Goal: Task Accomplishment & Management: Use online tool/utility

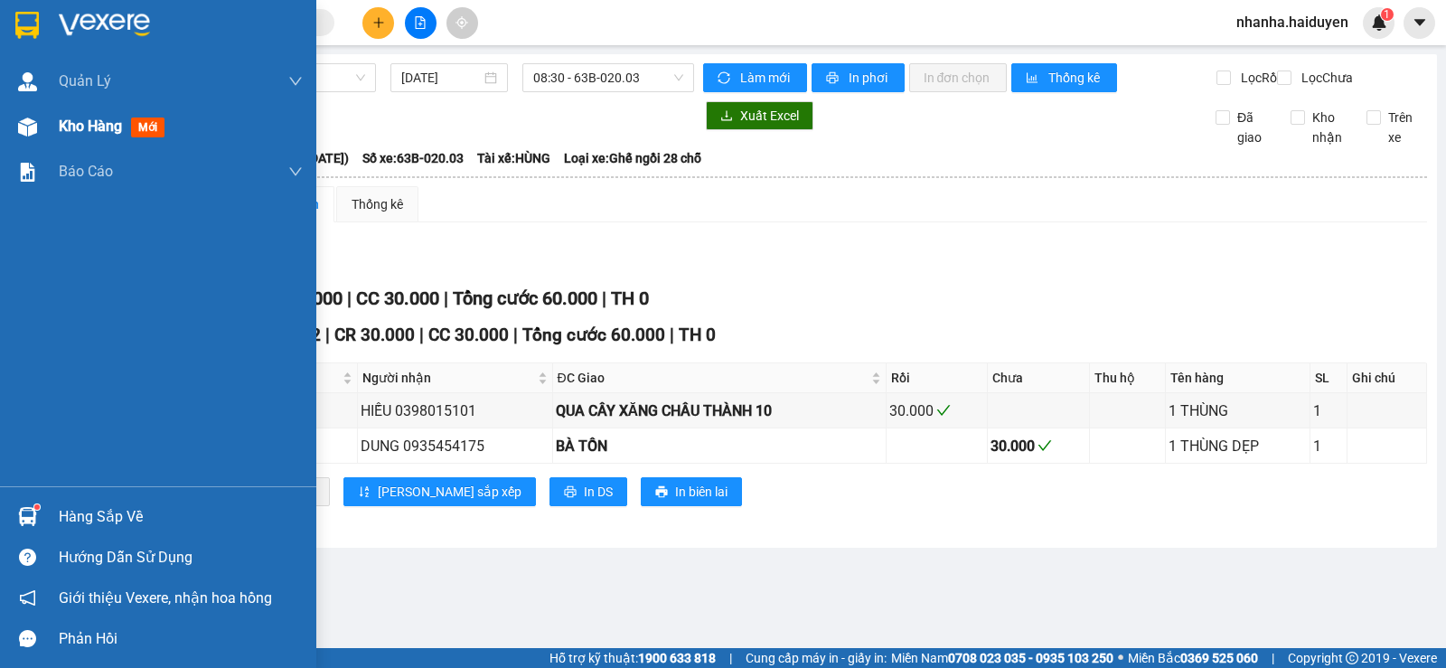
click at [33, 111] on div at bounding box center [28, 127] width 32 height 32
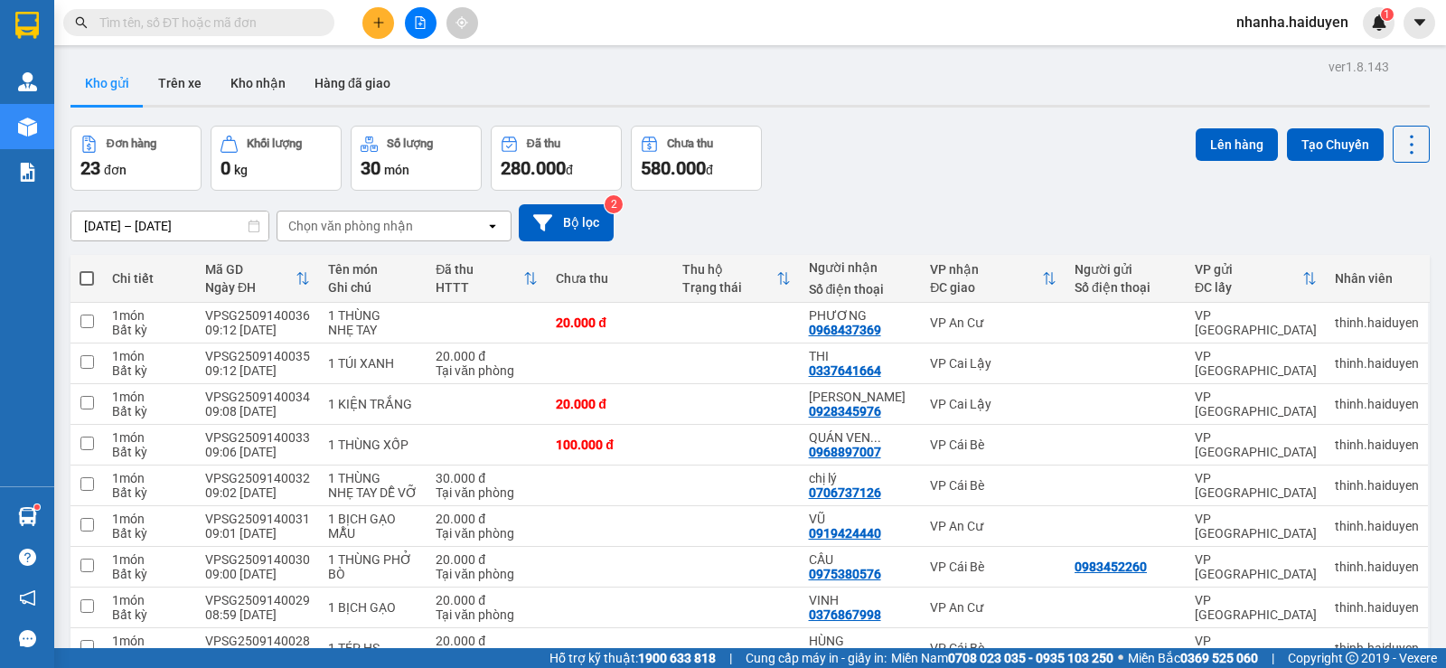
scroll to position [136, 0]
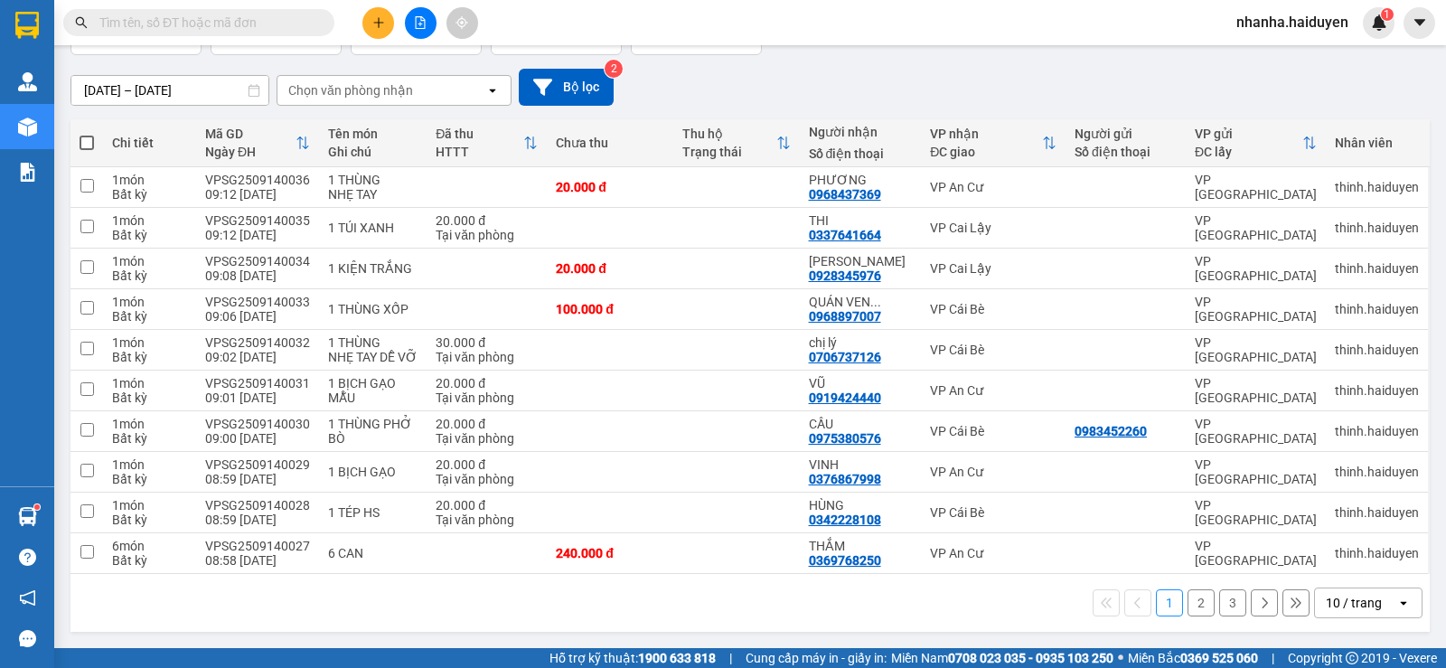
click at [1326, 603] on div "10 / trang" at bounding box center [1354, 603] width 56 height 18
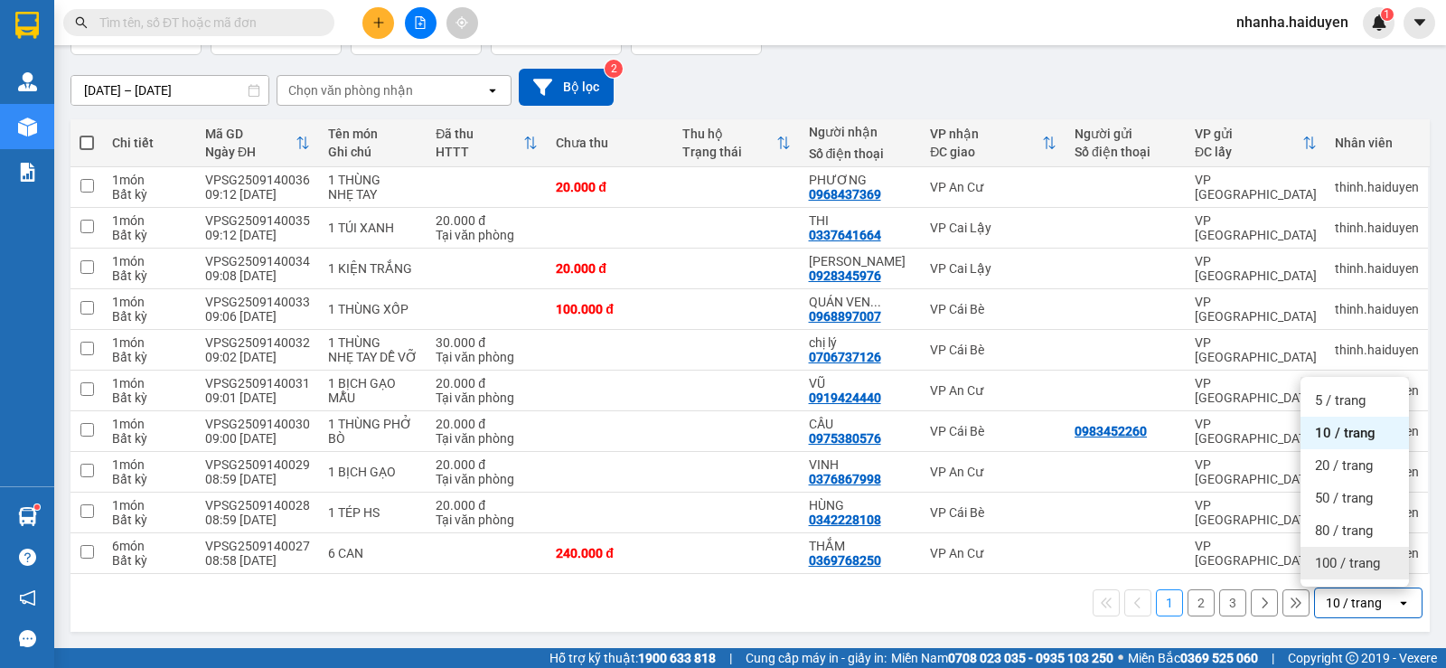
click at [1334, 568] on span "100 / trang" at bounding box center [1347, 563] width 65 height 18
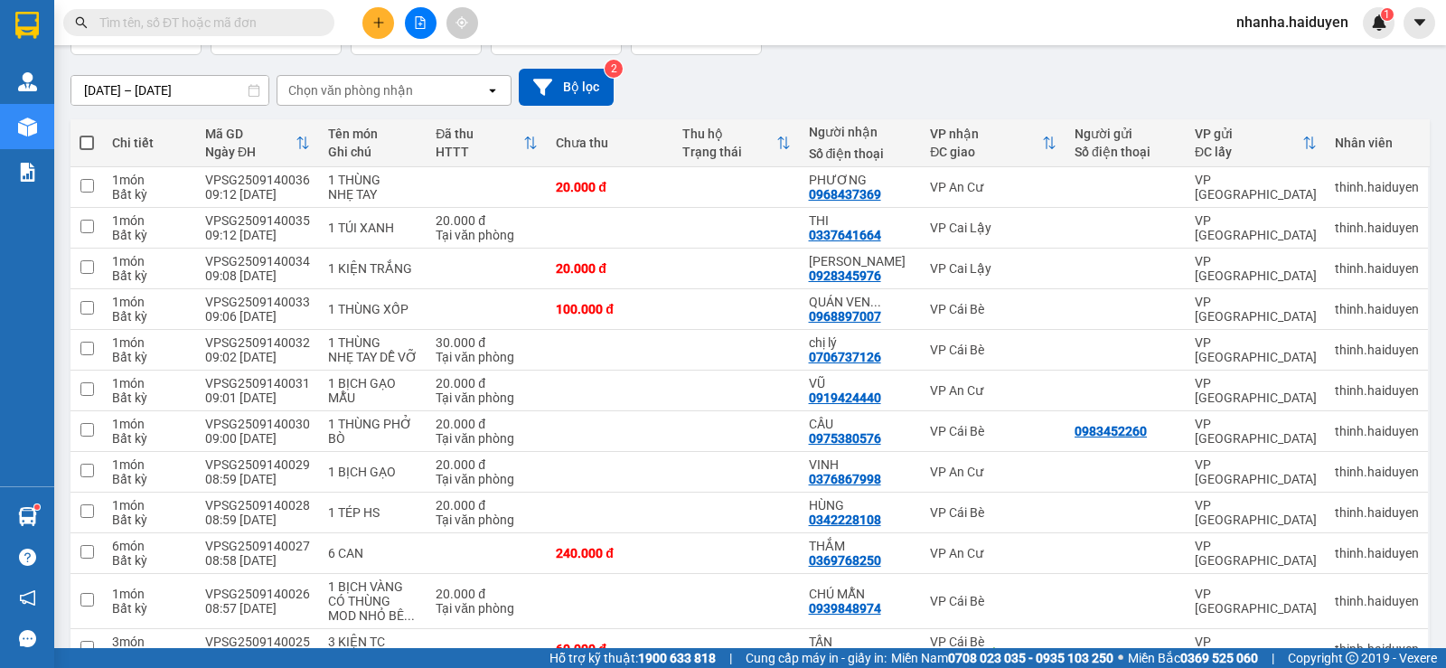
scroll to position [588, 0]
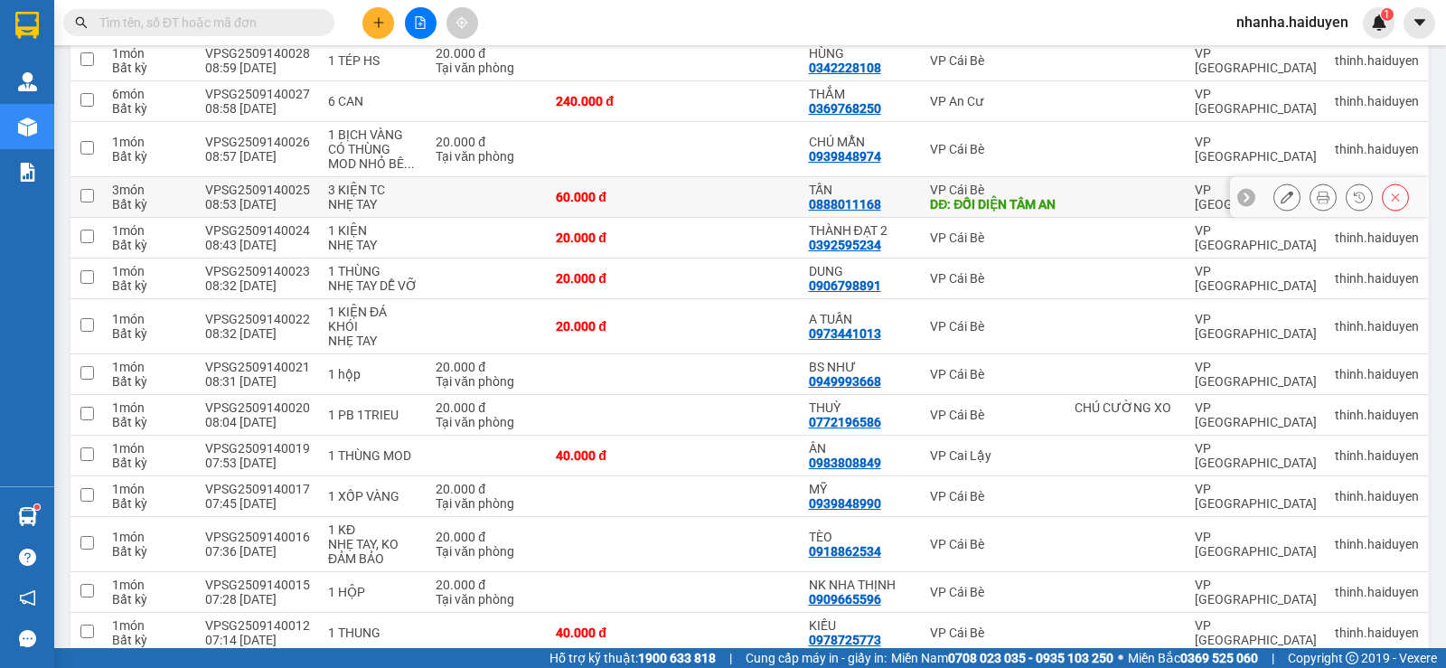
drag, startPoint x: 992, startPoint y: 207, endPoint x: 977, endPoint y: 200, distance: 17.0
click at [988, 205] on div "DĐ: ĐỐI DIỆN TÂM AN" at bounding box center [993, 204] width 127 height 14
checkbox input "true"
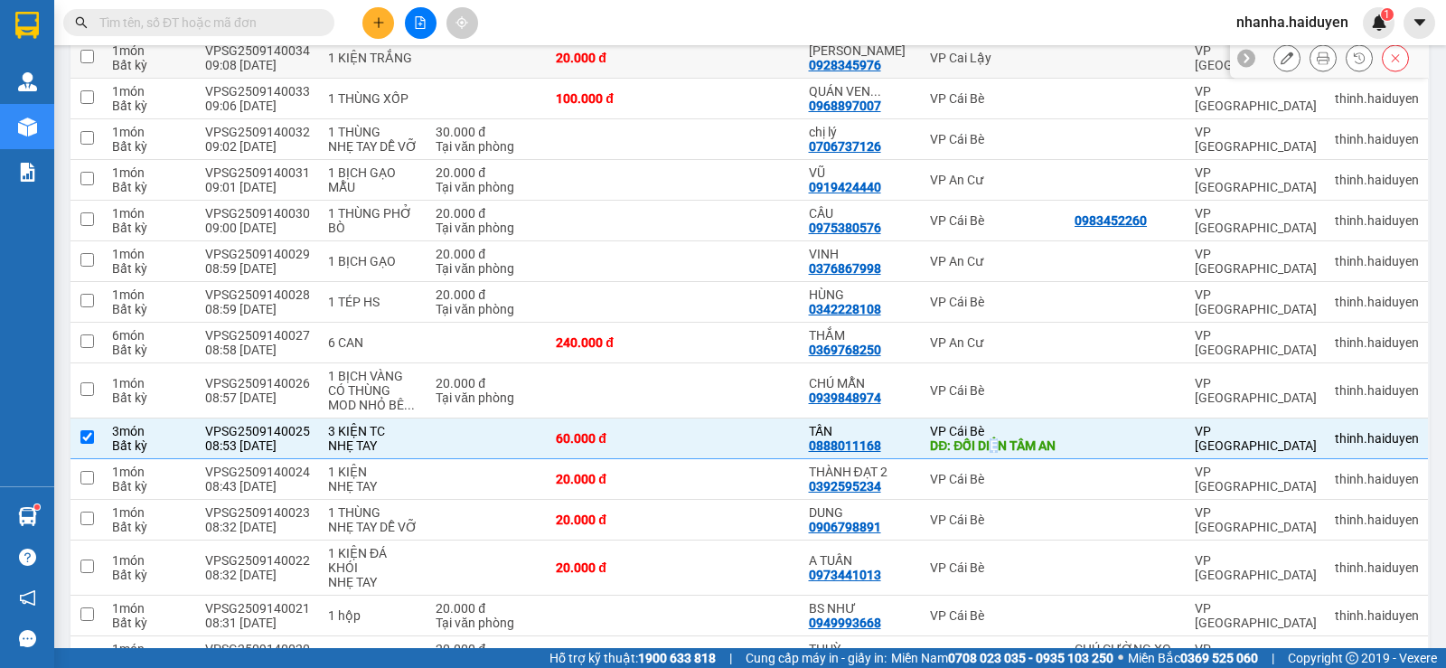
scroll to position [0, 0]
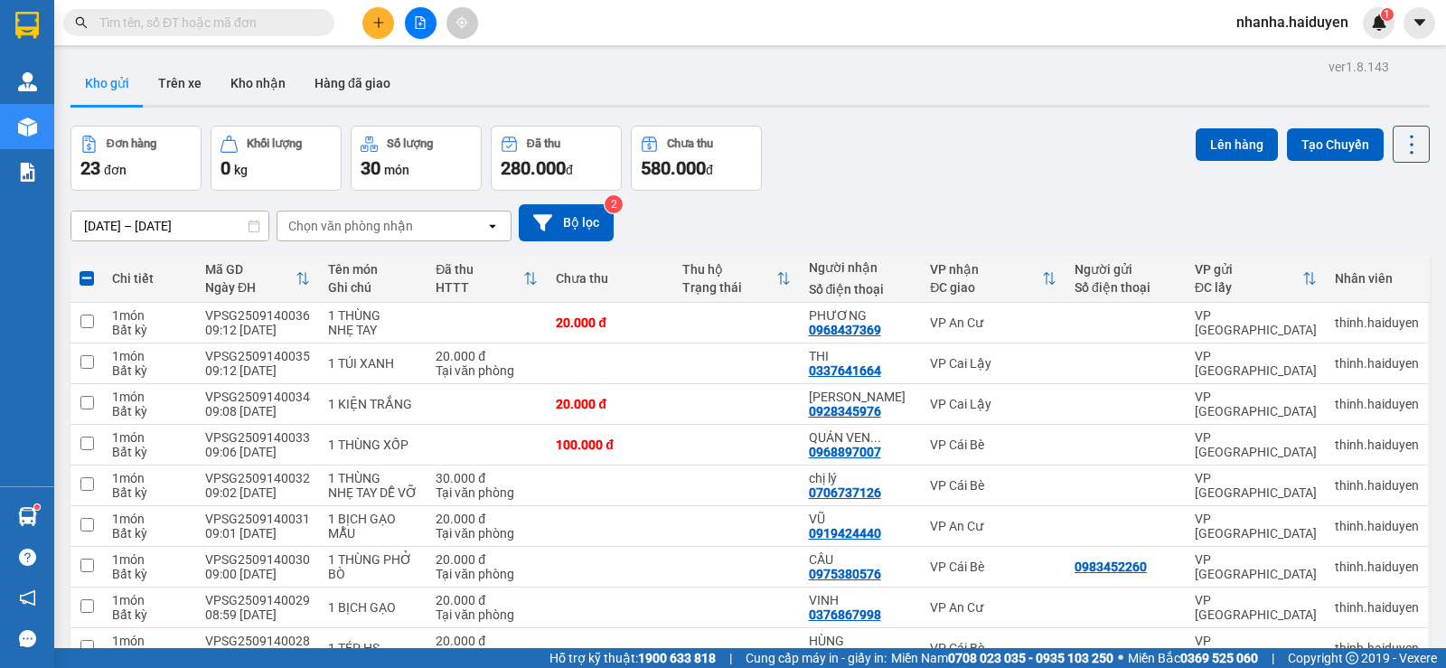
click at [1226, 129] on button "Lên hàng" at bounding box center [1237, 144] width 82 height 33
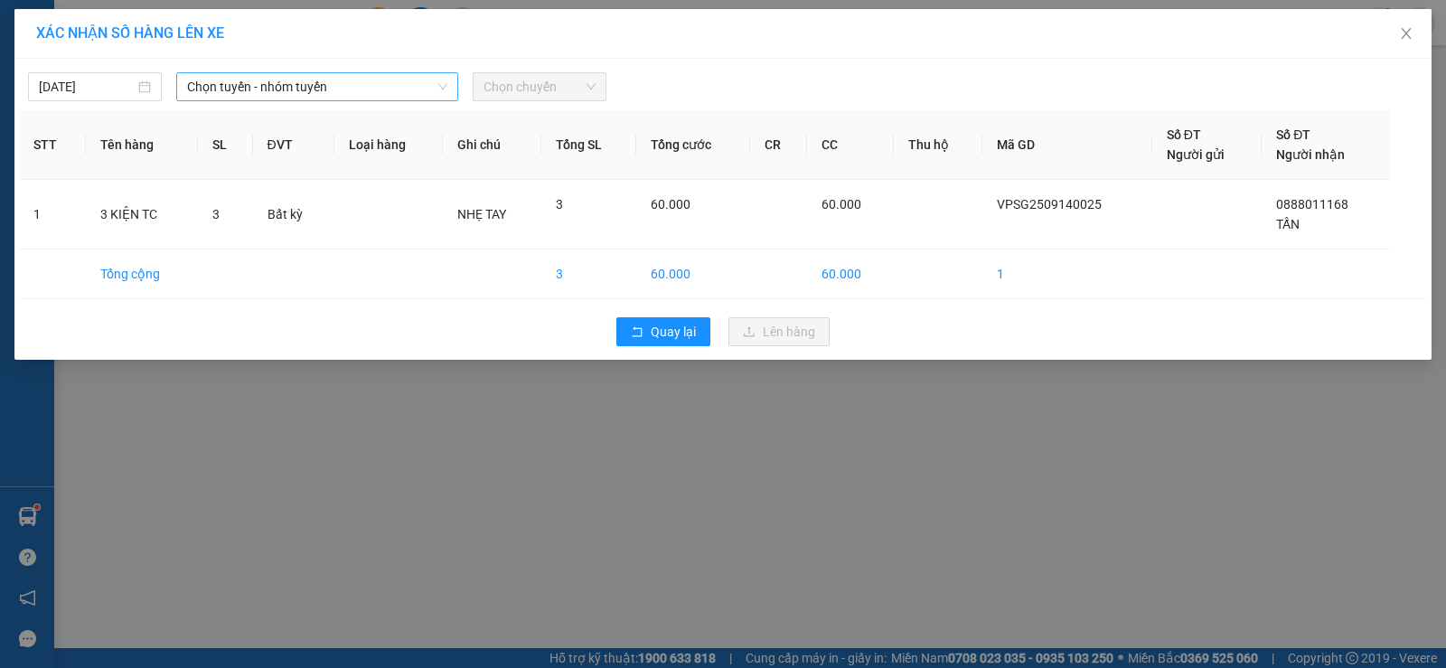
click at [241, 85] on span "Chọn tuyến - nhóm tuyến" at bounding box center [317, 86] width 260 height 27
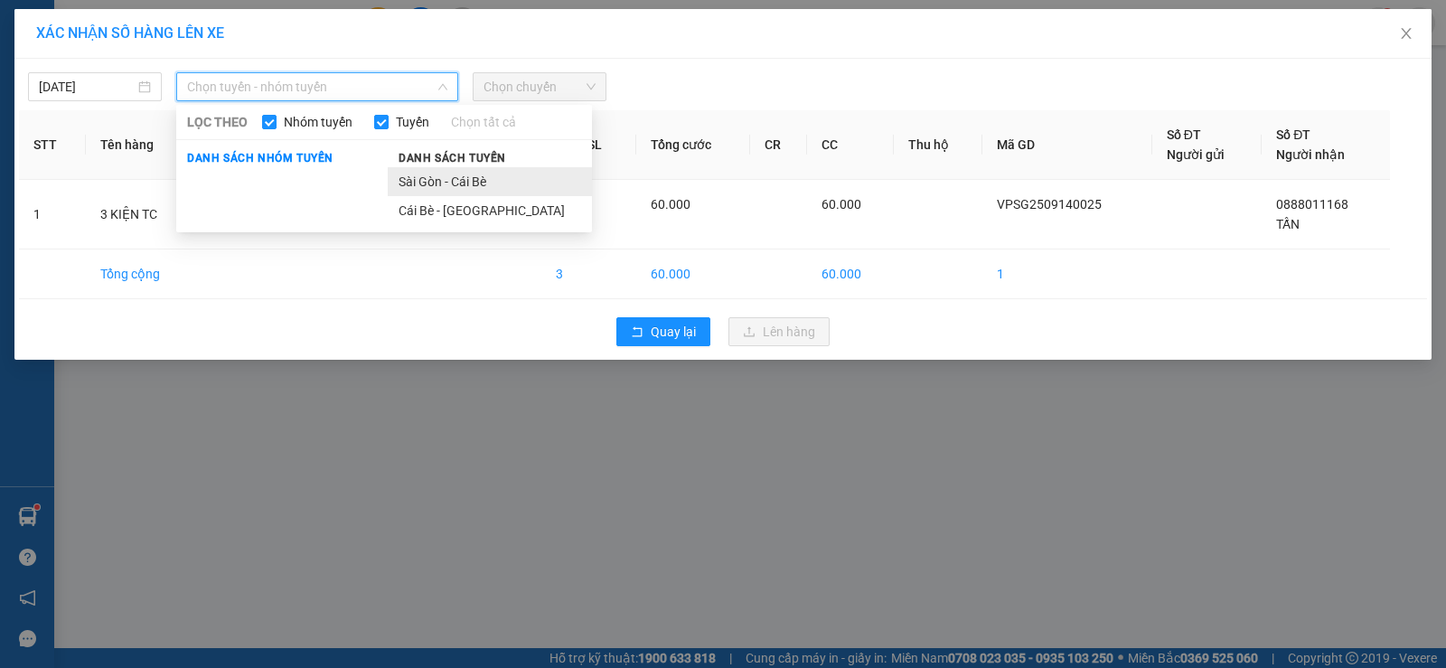
click at [426, 174] on li "Sài Gòn - Cái Bè" at bounding box center [490, 181] width 204 height 29
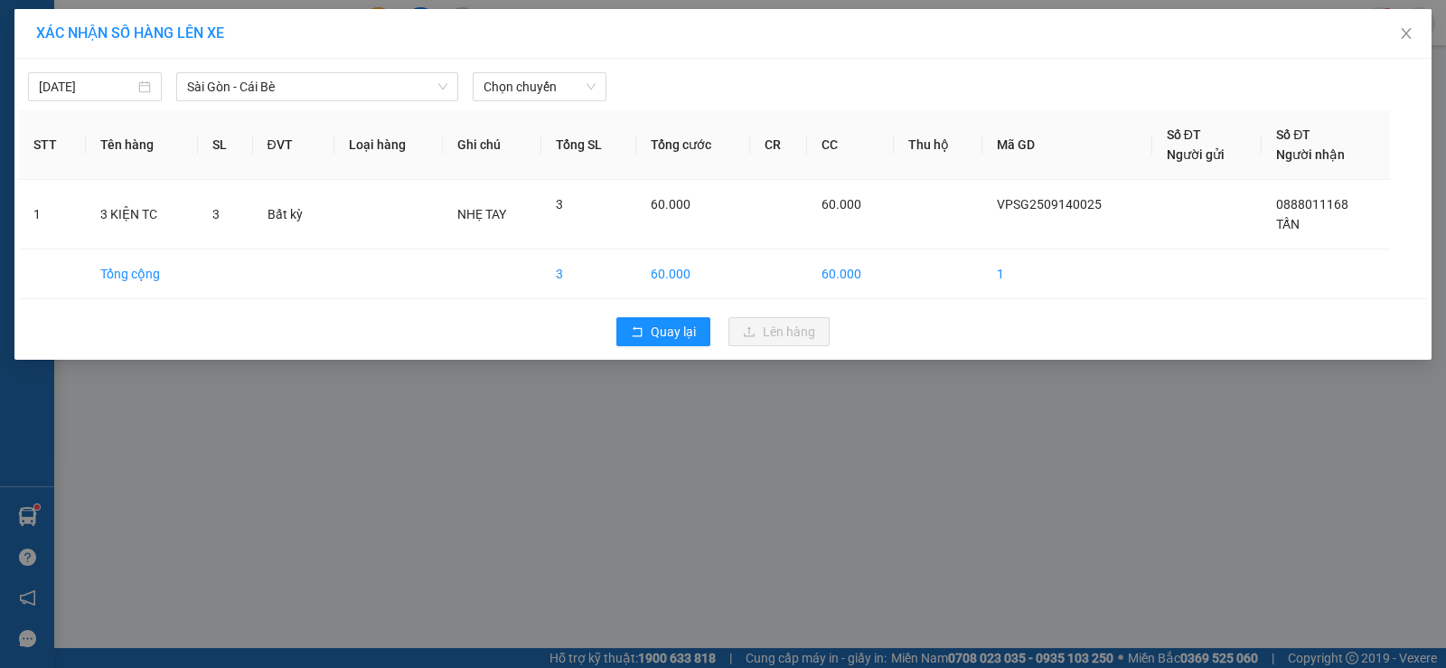
click at [520, 71] on div "[DATE] [GEOGRAPHIC_DATA] - Cái Bè LỌC THEO Nhóm tuyến Tuyến Chọn tất cả Danh sá…" at bounding box center [723, 82] width 1408 height 38
click at [560, 86] on span "Chọn chuyến" at bounding box center [540, 86] width 112 height 27
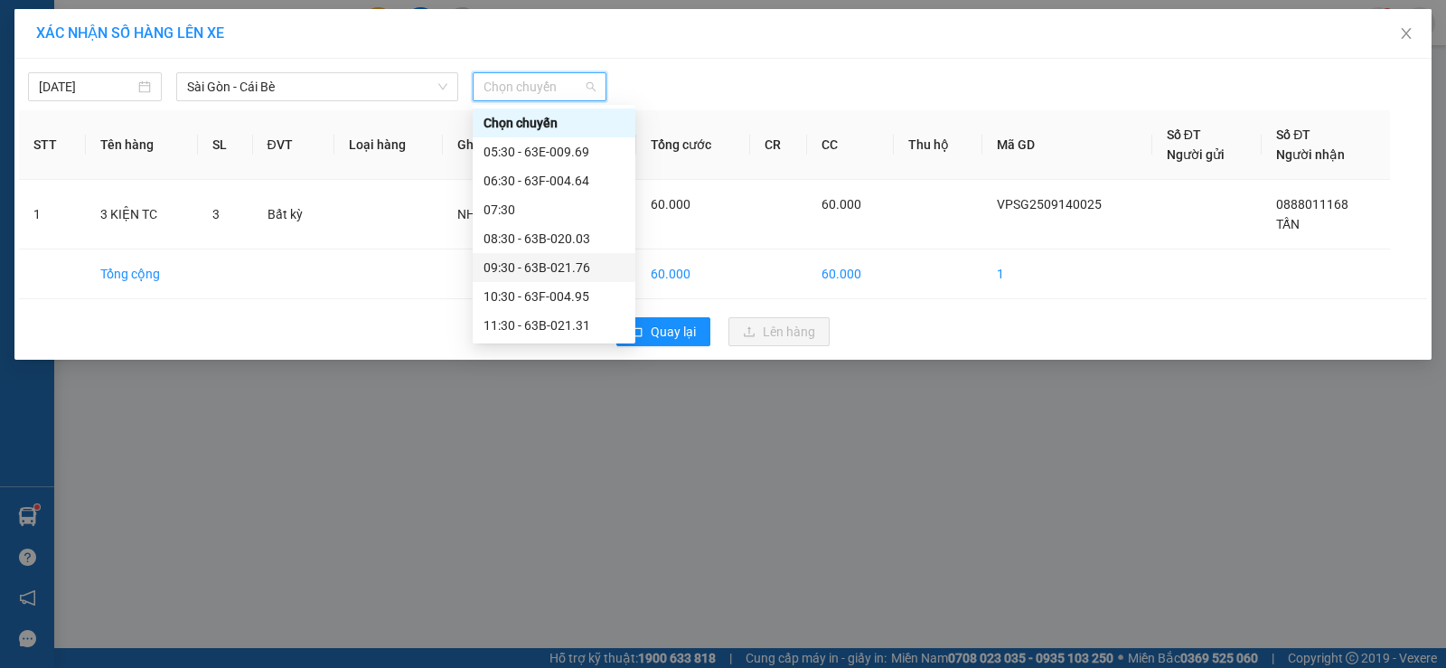
click at [559, 271] on div "09:30 - 63B-021.76" at bounding box center [554, 268] width 141 height 20
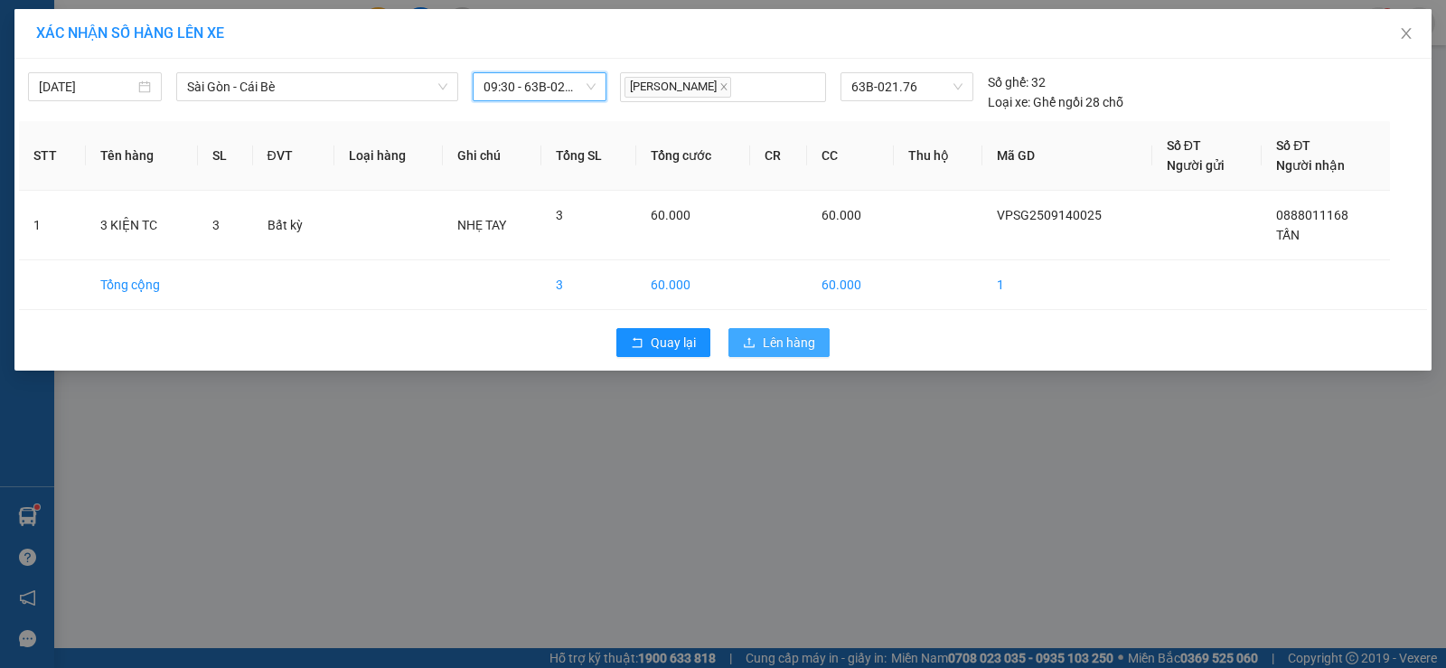
click at [740, 338] on button "Lên hàng" at bounding box center [779, 342] width 101 height 29
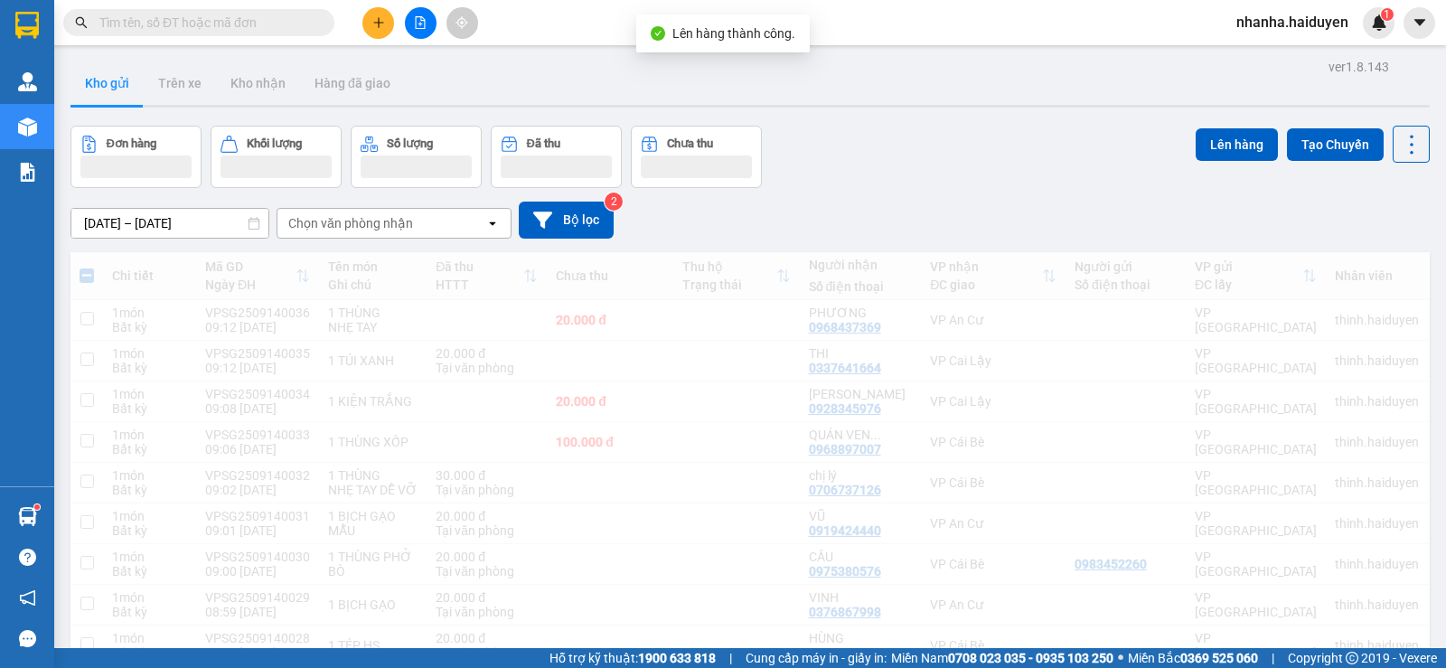
click at [426, 18] on icon "file-add" at bounding box center [420, 22] width 13 height 13
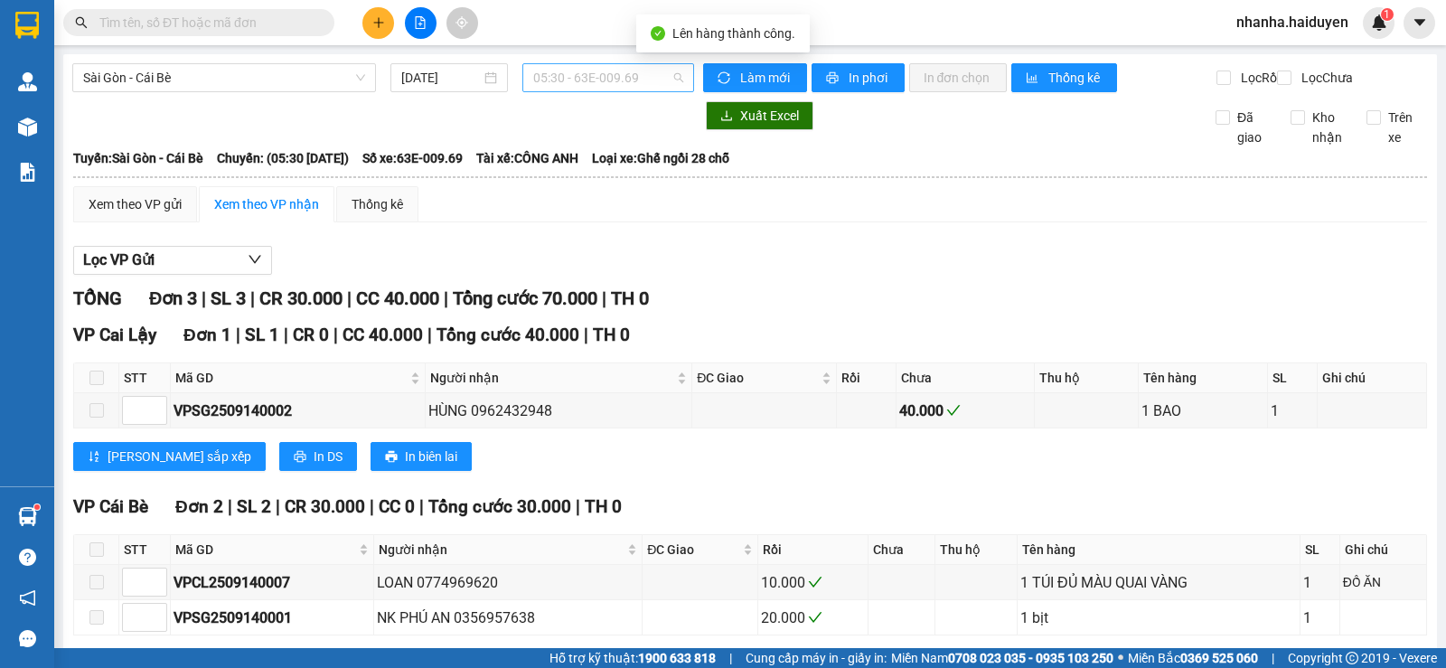
click at [547, 90] on div "05:30 - 63E-009.69" at bounding box center [607, 77] width 171 height 29
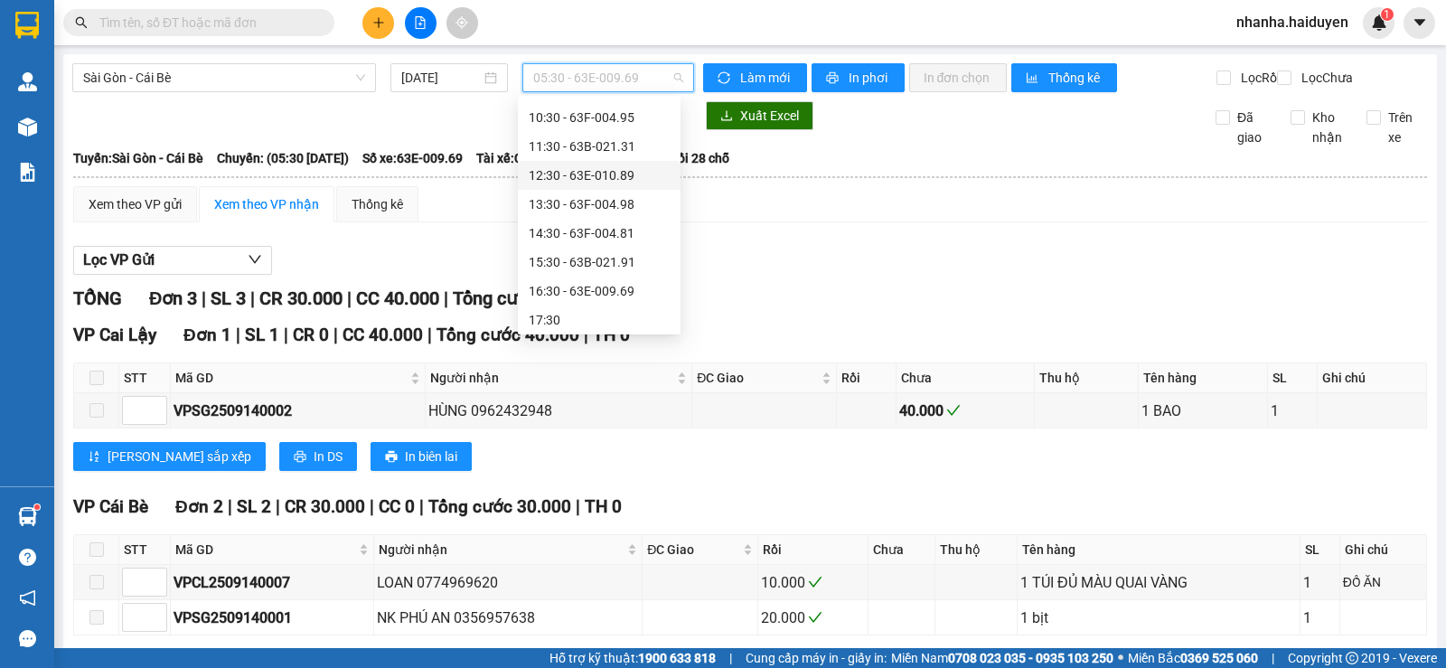
scroll to position [80, 0]
click at [574, 176] on div "09:30 - 63B-021.76" at bounding box center [599, 179] width 141 height 20
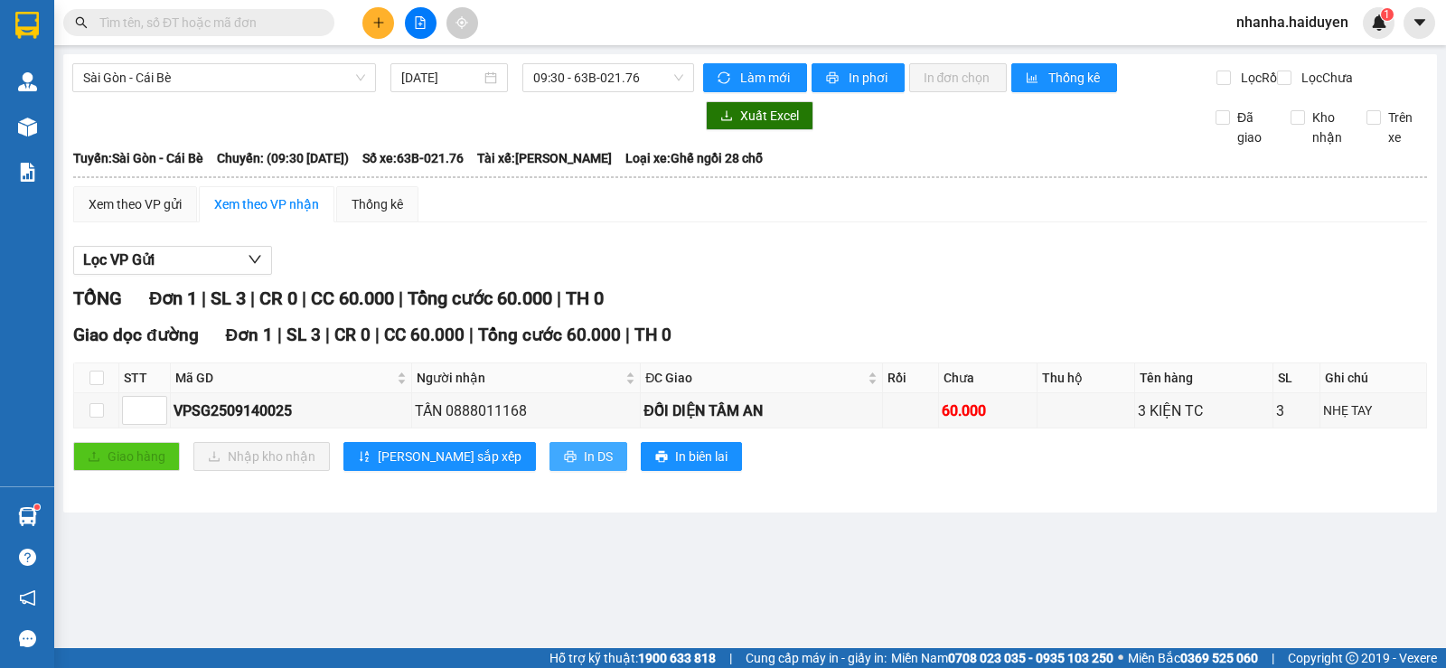
click at [584, 466] on span "In DS" at bounding box center [598, 457] width 29 height 20
click at [795, 313] on div "TỔNG Đơn 1 | SL 3 | CR 0 | CC 60.000 | Tổng cước 60.000 | TH 0" at bounding box center [750, 299] width 1354 height 28
click at [97, 385] on input "checkbox" at bounding box center [96, 378] width 14 height 14
checkbox input "true"
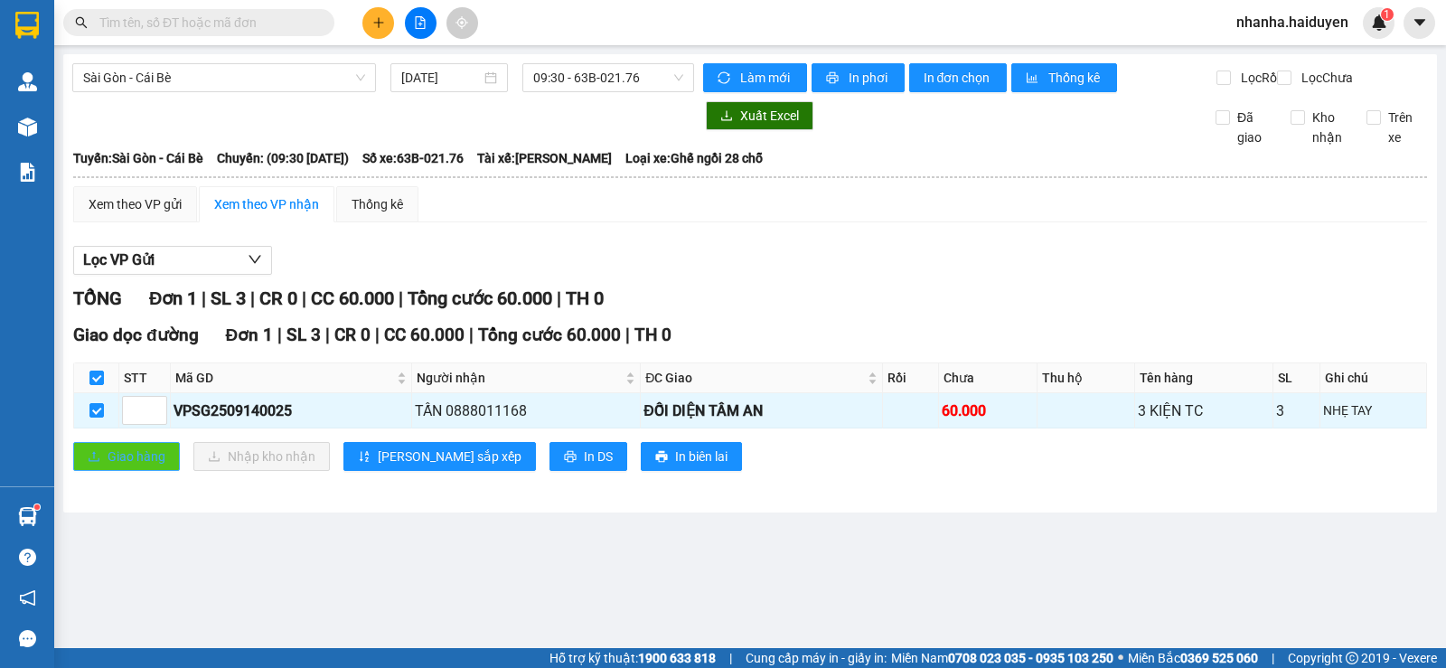
click at [111, 466] on span "Giao hàng" at bounding box center [137, 457] width 58 height 20
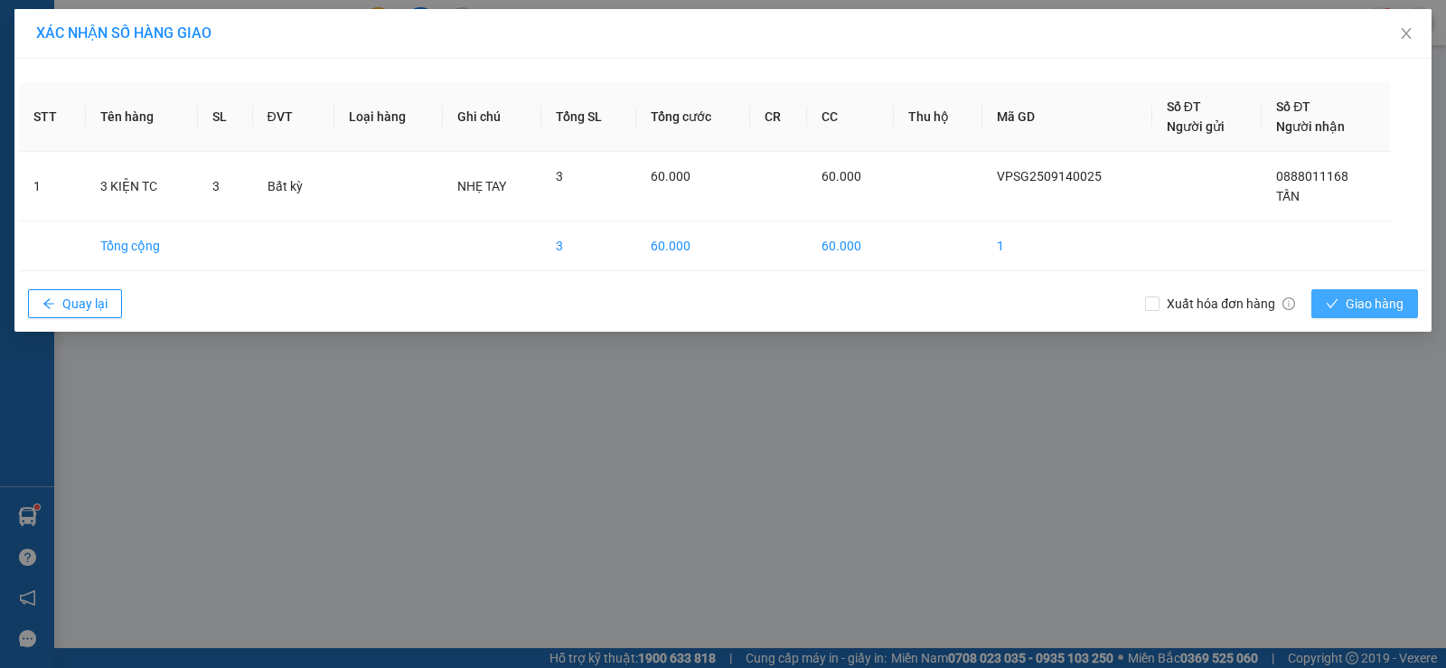
click at [1341, 293] on button "Giao hàng" at bounding box center [1365, 303] width 107 height 29
